Goal: Task Accomplishment & Management: Manage account settings

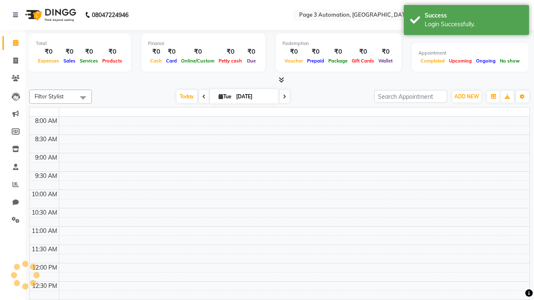
select select "en"
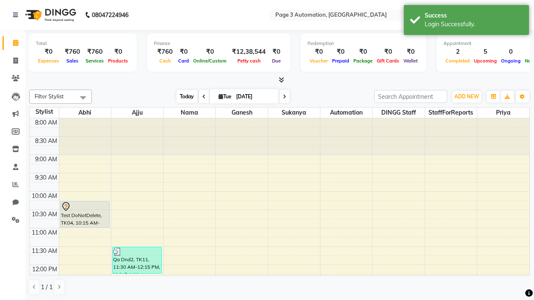
click at [183, 96] on span "Today" at bounding box center [186, 96] width 21 height 13
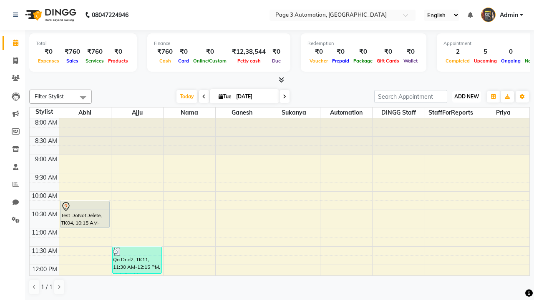
click at [466, 96] on span "ADD NEW" at bounding box center [466, 96] width 25 height 6
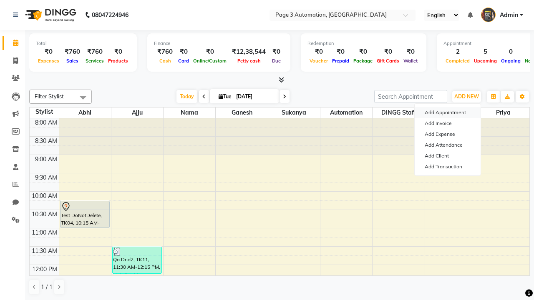
click at [447, 113] on button "Add Appointment" at bounding box center [447, 112] width 66 height 11
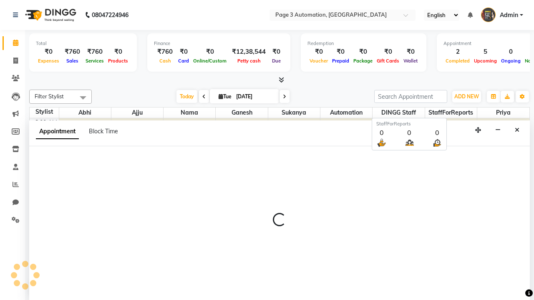
select select "tentative"
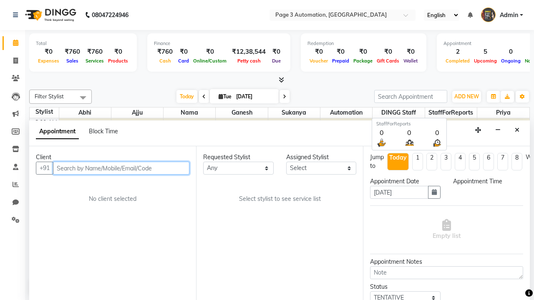
select select "540"
type input "8192346578"
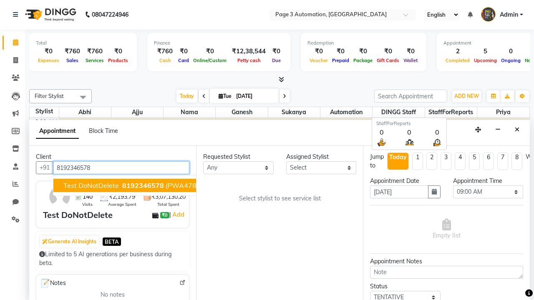
click at [122, 186] on span "8192346578" at bounding box center [143, 185] width 42 height 8
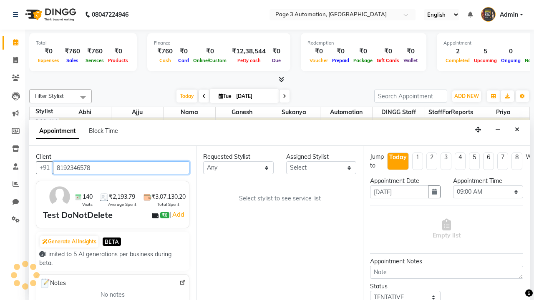
scroll to position [0, 0]
select select "711"
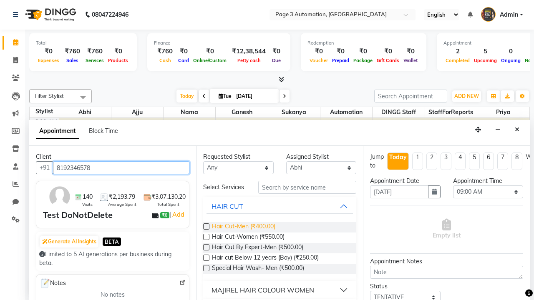
type input "8192346578"
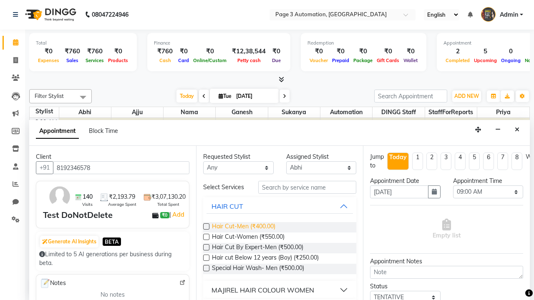
click at [243, 227] on span "Hair Cut-Men (₹400.00)" at bounding box center [243, 227] width 63 height 10
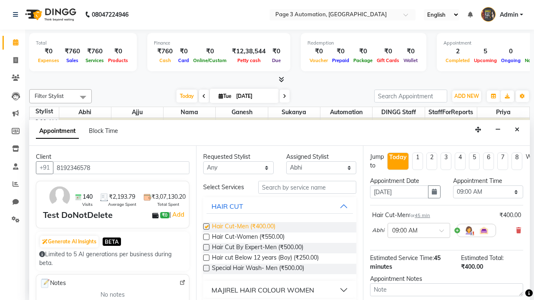
checkbox input "false"
select select "945"
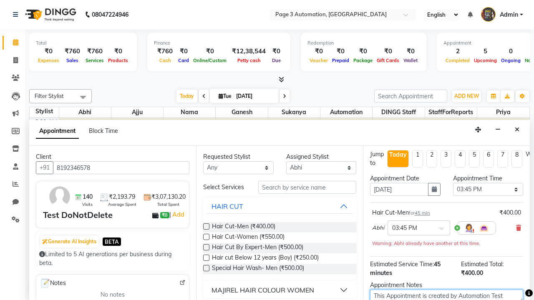
type textarea "This Appointment is created by Automation Test"
checkbox input "false"
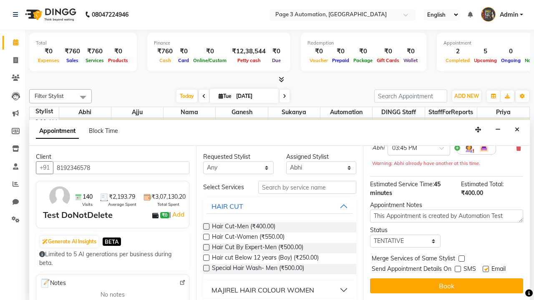
click at [485, 269] on label at bounding box center [485, 269] width 6 height 6
click at [485, 269] on input "checkbox" at bounding box center [484, 269] width 5 height 5
checkbox input "false"
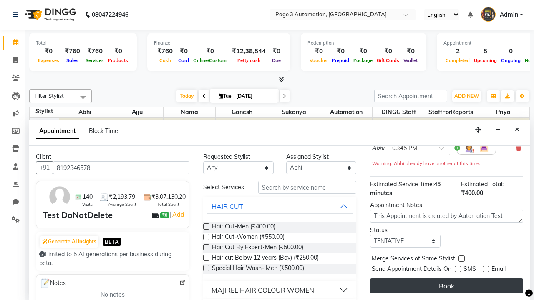
click at [446, 286] on button "Book" at bounding box center [446, 285] width 153 height 15
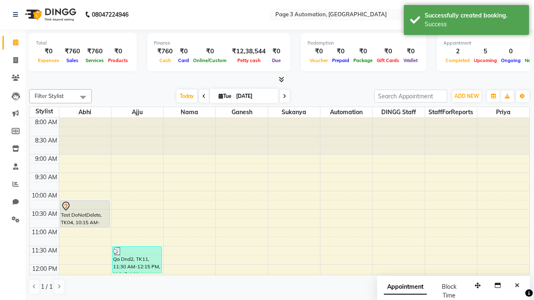
scroll to position [0, 0]
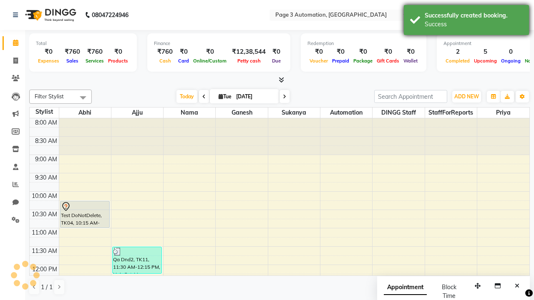
click at [466, 21] on div "Success" at bounding box center [473, 24] width 98 height 9
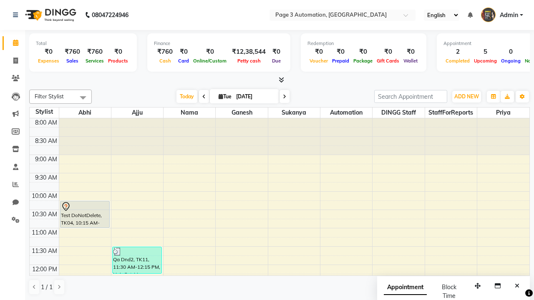
click at [83, 98] on span at bounding box center [83, 98] width 17 height 16
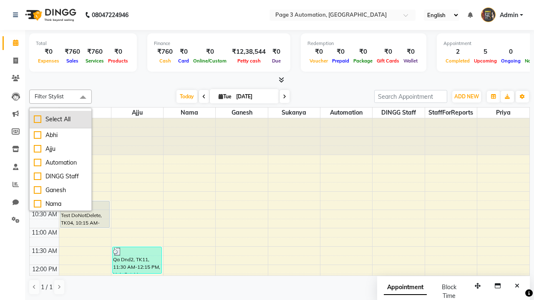
click at [60, 119] on div "Select All" at bounding box center [60, 119] width 53 height 9
checkbox input "true"
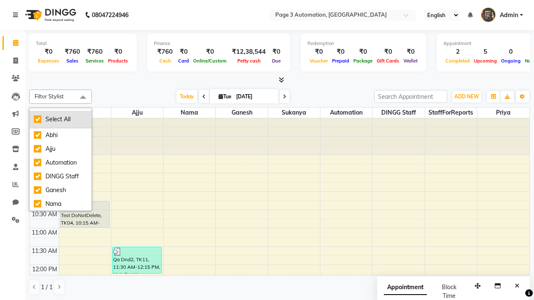
checkbox input "true"
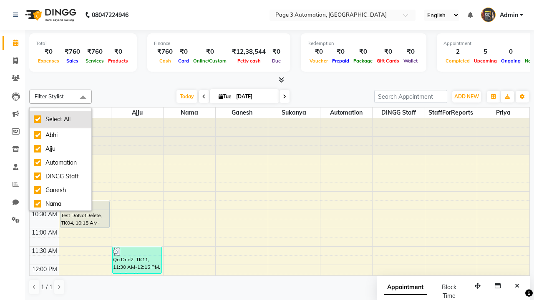
checkbox input "true"
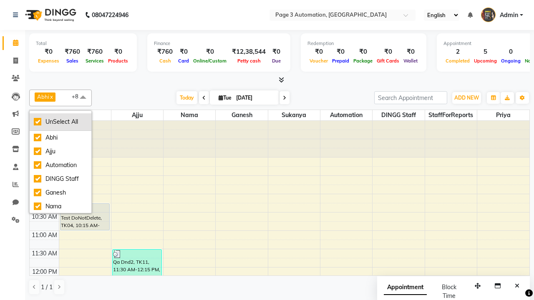
click at [60, 122] on div "UnSelect All" at bounding box center [60, 122] width 53 height 9
checkbox input "false"
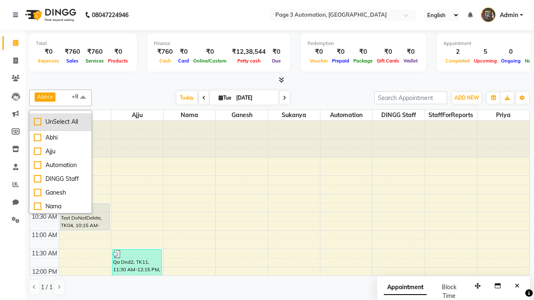
checkbox input "false"
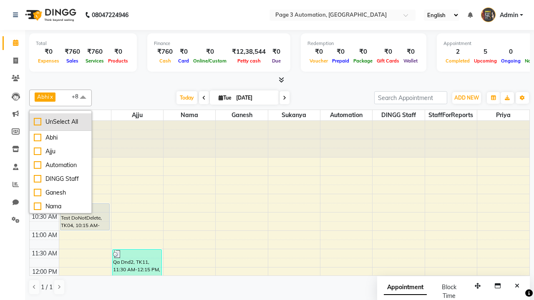
checkbox input "false"
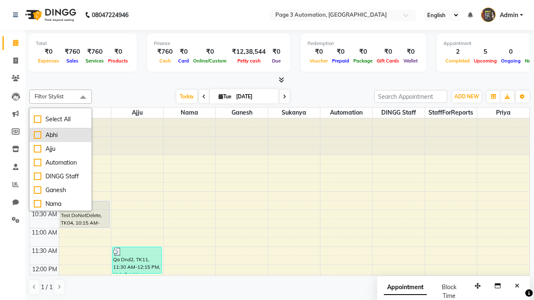
click at [60, 135] on div "Abhi" at bounding box center [60, 135] width 53 height 9
checkbox input "true"
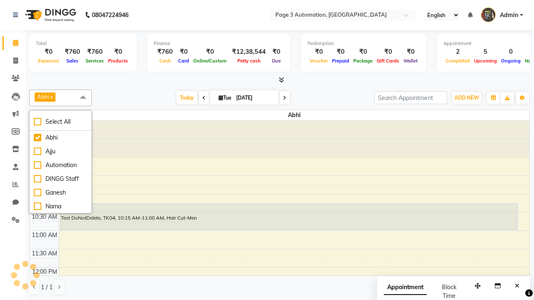
click at [83, 98] on span at bounding box center [83, 98] width 17 height 16
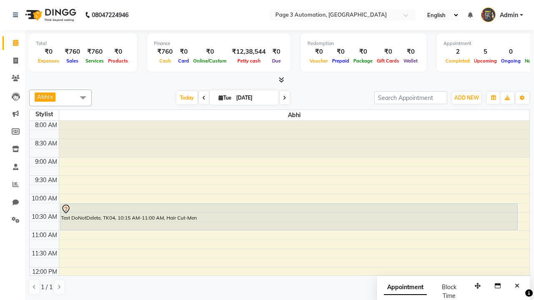
select select "7"
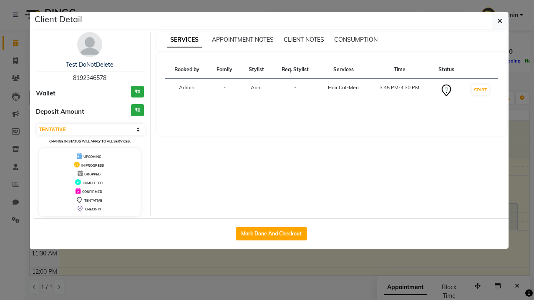
scroll to position [221, 0]
click at [271, 233] on button "Mark Done And Checkout" at bounding box center [271, 233] width 71 height 13
select select "2774"
select select "service"
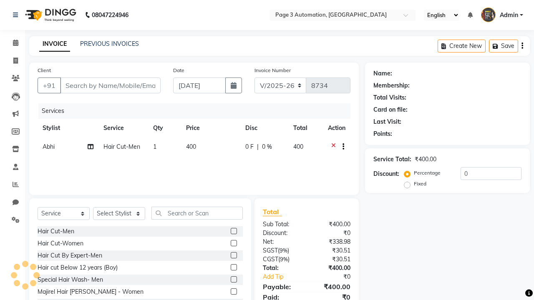
type input "8192346578"
select select "711"
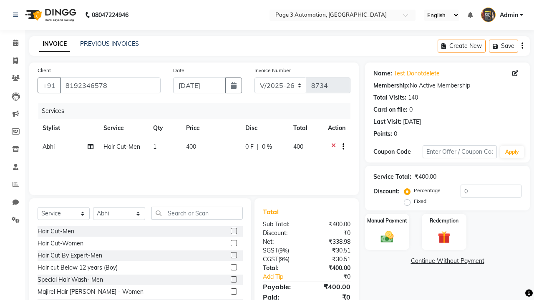
click at [194, 148] on span "400" at bounding box center [191, 147] width 10 height 8
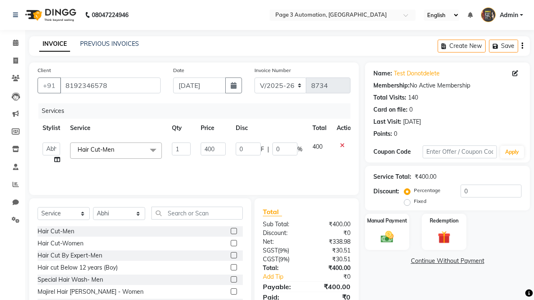
click at [116, 150] on link "x" at bounding box center [116, 150] width 4 height 8
type input "0"
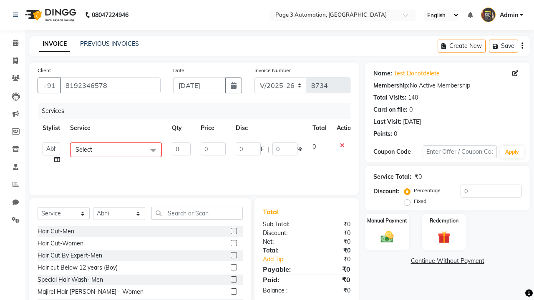
click at [116, 150] on span "Select" at bounding box center [116, 150] width 92 height 15
click at [0, 0] on div "Hair Cut By Expert-Men" at bounding box center [0, 0] width 0 height 0
checkbox input "true"
type input "1"
type input "500"
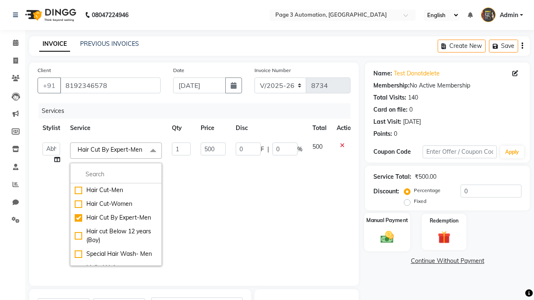
click at [387, 221] on label "Manual Payment" at bounding box center [387, 220] width 42 height 8
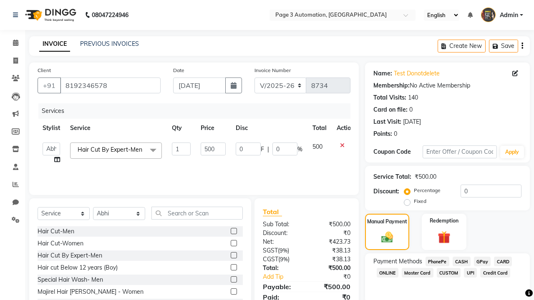
click at [461, 261] on span "CASH" at bounding box center [461, 262] width 18 height 10
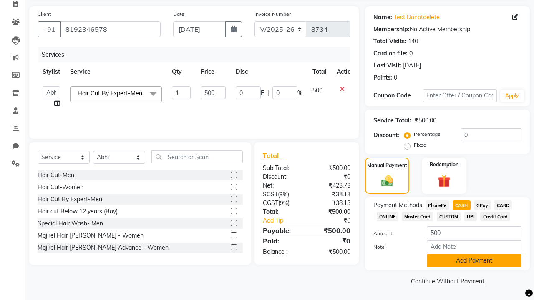
click at [474, 261] on button "Add Payment" at bounding box center [473, 260] width 95 height 13
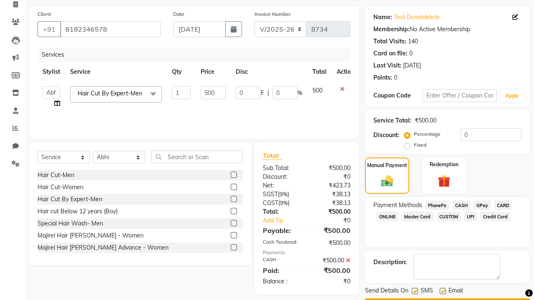
click at [414, 291] on label at bounding box center [414, 291] width 6 height 6
click at [414, 291] on input "checkbox" at bounding box center [413, 291] width 5 height 5
checkbox input "false"
click at [442, 291] on label at bounding box center [442, 291] width 6 height 6
click at [442, 291] on input "checkbox" at bounding box center [441, 291] width 5 height 5
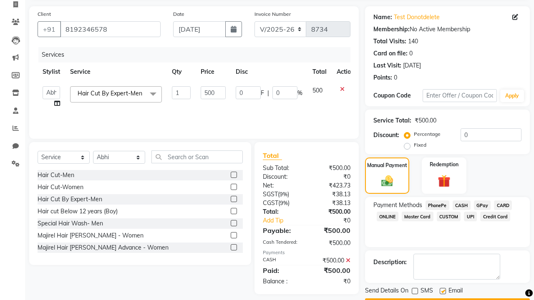
checkbox input "false"
click at [447, 298] on button "Checkout" at bounding box center [447, 304] width 165 height 13
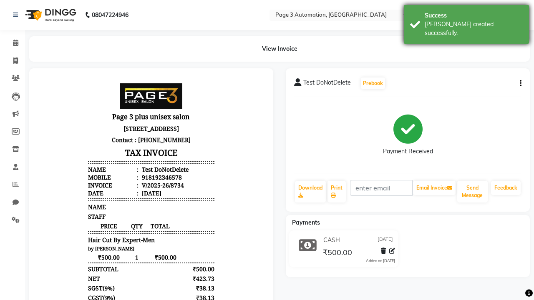
click at [466, 21] on div "[PERSON_NAME] created successfully." at bounding box center [473, 29] width 98 height 18
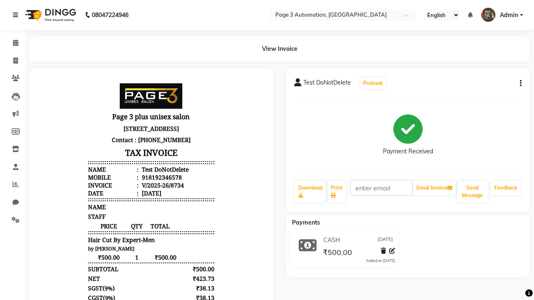
click at [17, 15] on icon at bounding box center [15, 15] width 5 height 6
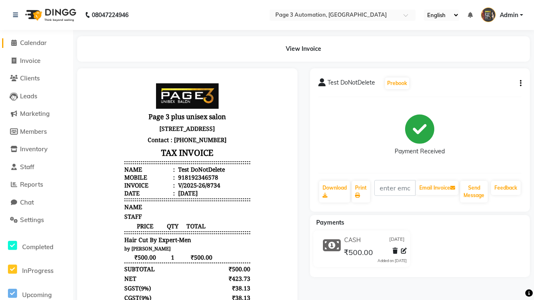
click at [36, 43] on span "Calendar" at bounding box center [33, 43] width 27 height 8
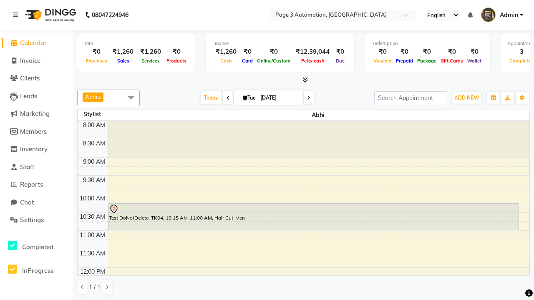
select select "3"
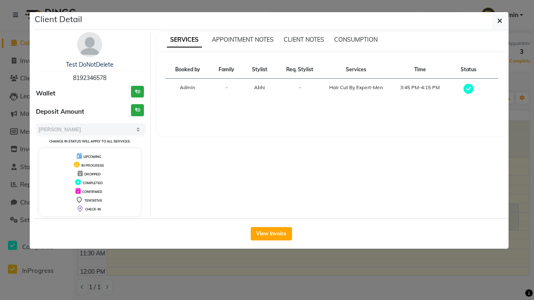
scroll to position [216, 0]
click at [499, 21] on icon "button" at bounding box center [499, 21] width 5 height 7
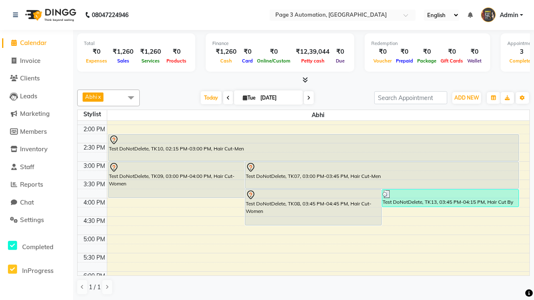
click at [131, 98] on span at bounding box center [131, 98] width 17 height 16
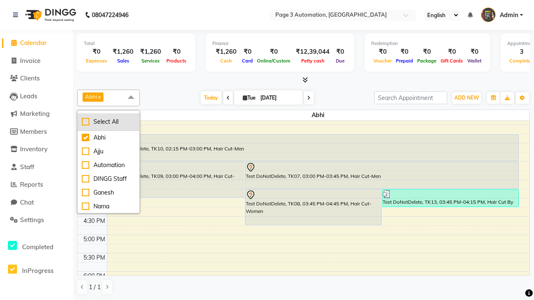
click at [108, 122] on div "Select All" at bounding box center [108, 122] width 53 height 9
checkbox input "true"
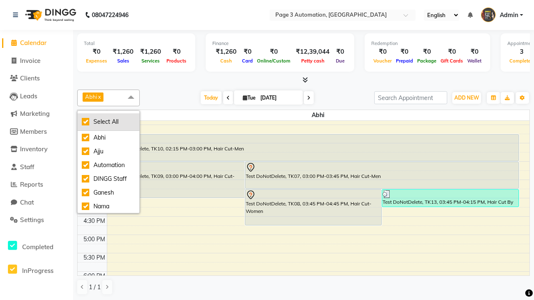
checkbox input "true"
